Goal: Information Seeking & Learning: Check status

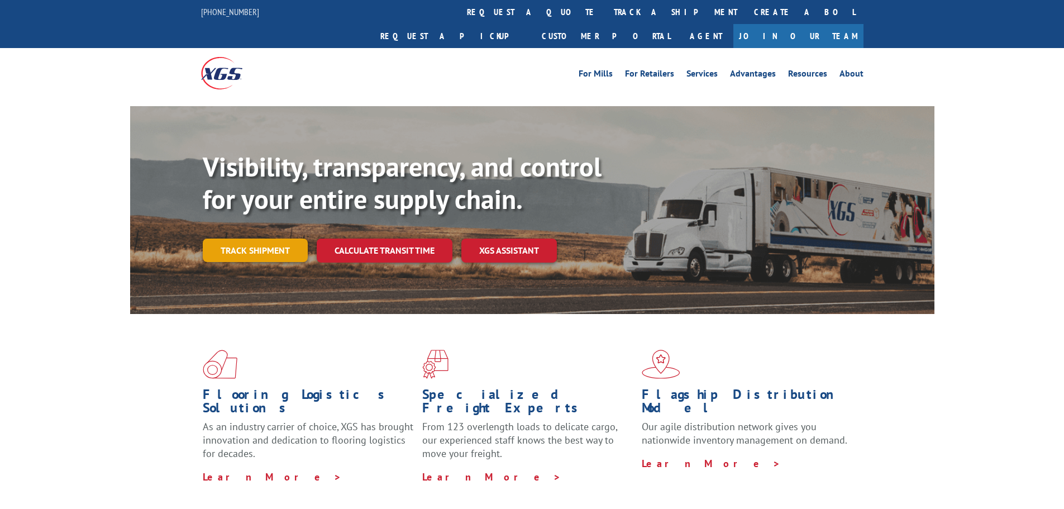
click at [287, 239] on link "Track shipment" at bounding box center [255, 250] width 105 height 23
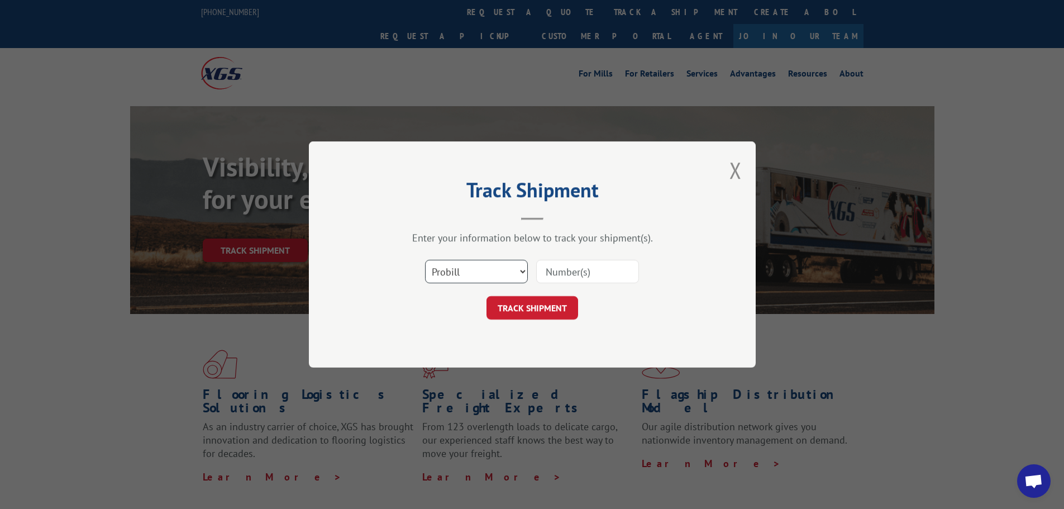
click at [519, 278] on select "Select category... Probill BOL PO" at bounding box center [476, 271] width 103 height 23
select select "bol"
click at [425, 260] on select "Select category... Probill BOL PO" at bounding box center [476, 271] width 103 height 23
click at [576, 272] on input at bounding box center [587, 271] width 103 height 23
paste input "442608"
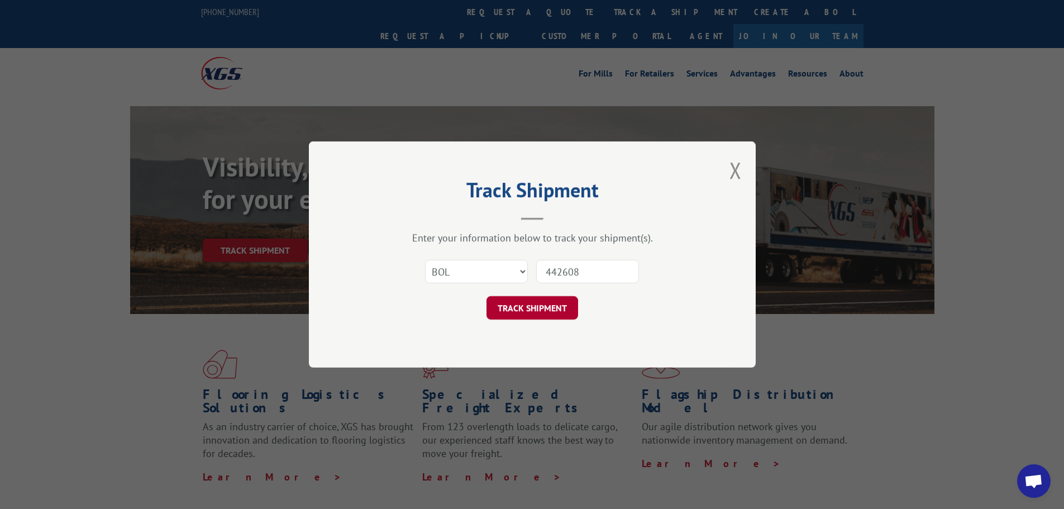
type input "442608"
click at [524, 309] on button "TRACK SHIPMENT" at bounding box center [533, 307] width 92 height 23
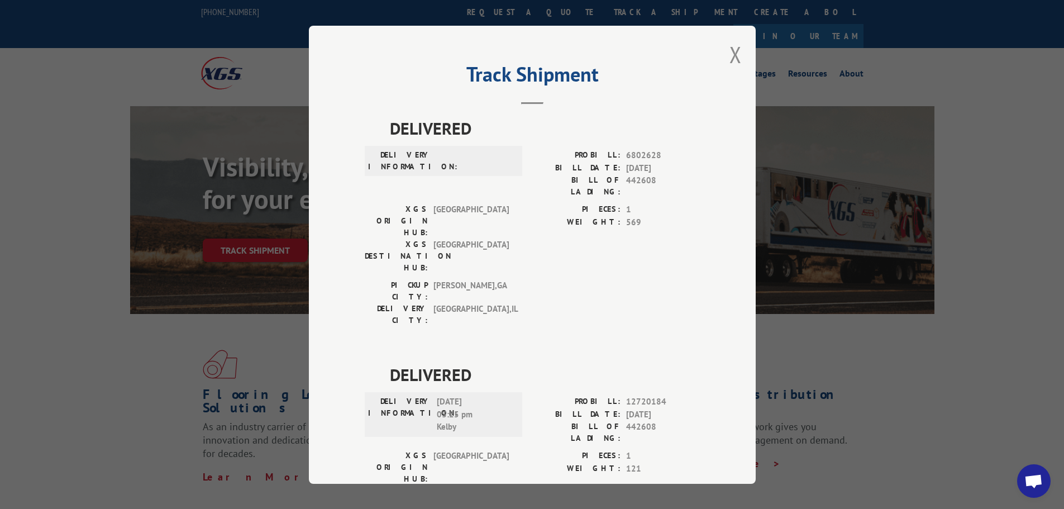
scroll to position [419, 0]
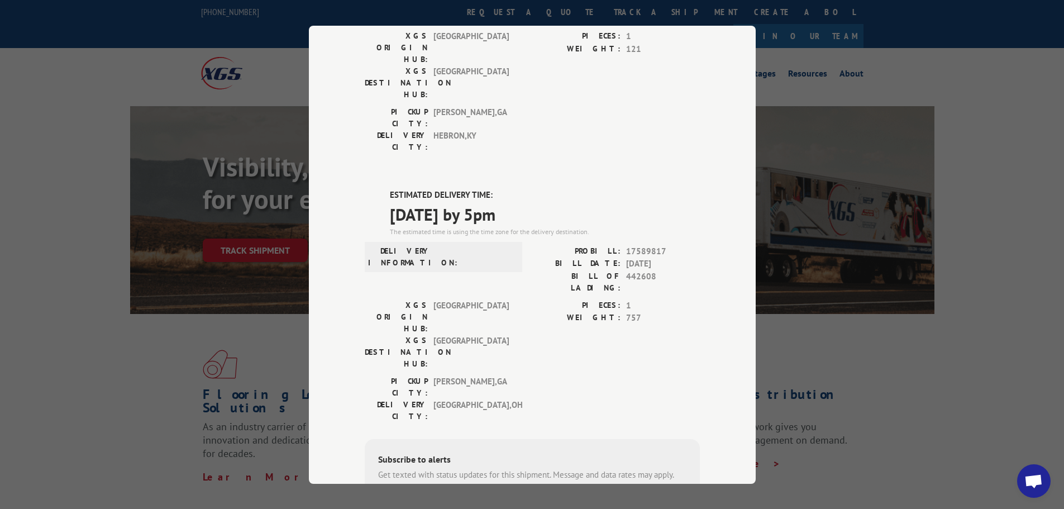
drag, startPoint x: 1004, startPoint y: 87, endPoint x: 1018, endPoint y: 47, distance: 41.3
click at [1004, 87] on div "Track Shipment DELIVERED DELIVERY INFORMATION: PROBILL: 6802628 BILL DATE: [DAT…" at bounding box center [532, 254] width 1064 height 509
click at [929, 79] on div "Track Shipment DELIVERED DELIVERY INFORMATION: PROBILL: 6802628 BILL DATE: [DAT…" at bounding box center [532, 254] width 1064 height 509
